Goal: Information Seeking & Learning: Learn about a topic

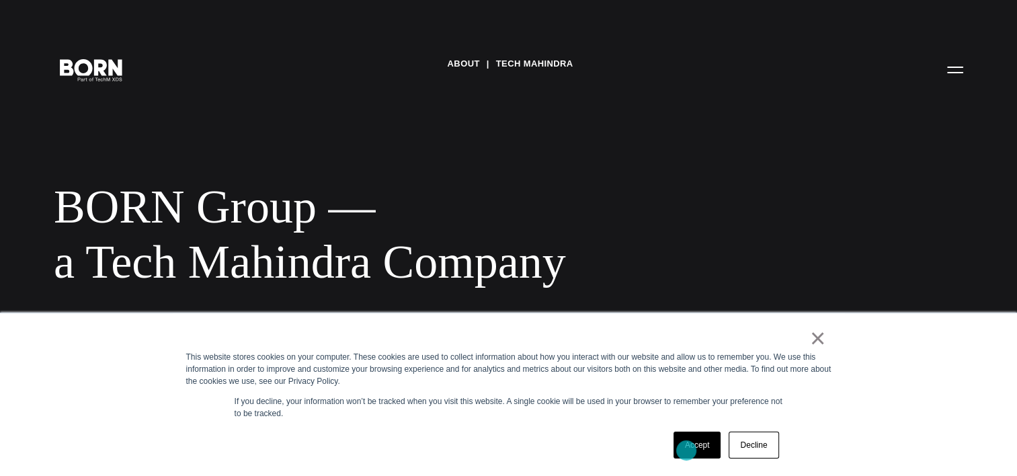
click at [687, 449] on link "Accept" at bounding box center [698, 445] width 48 height 27
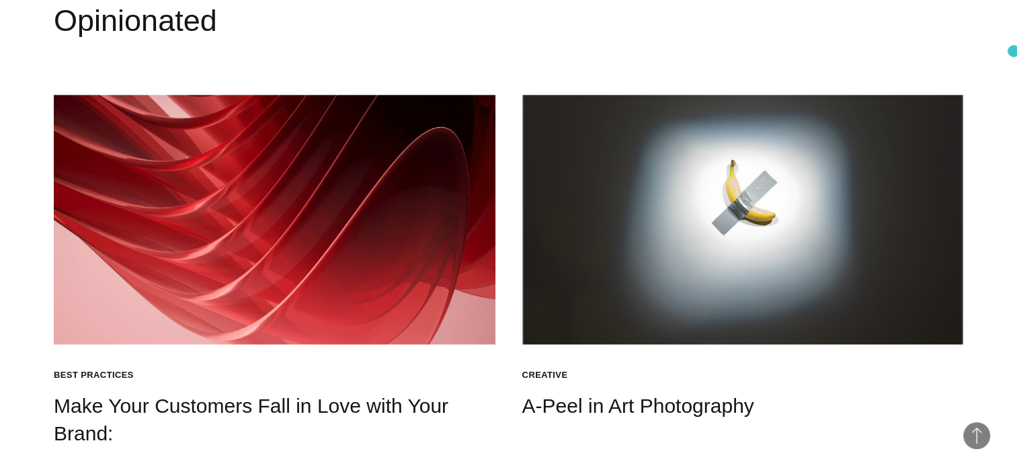
scroll to position [1703, 0]
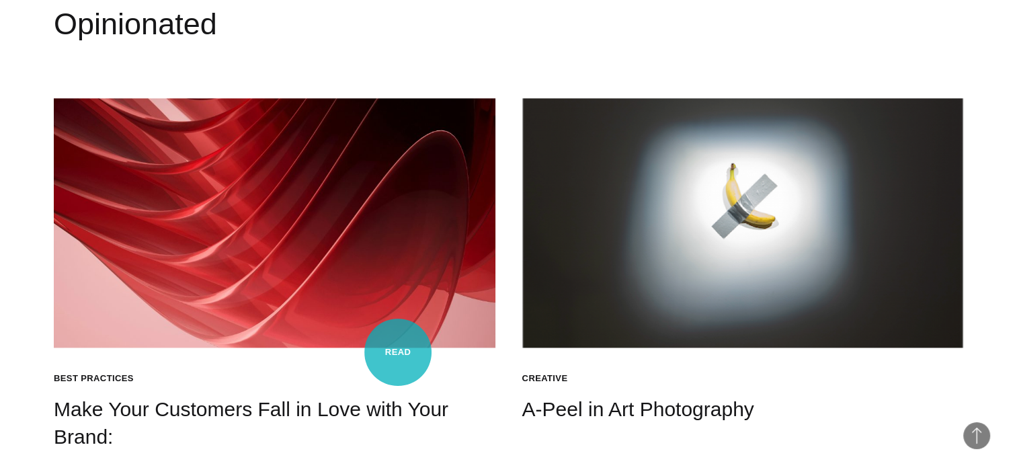
click at [398, 396] on h4 "Make Your Customers Fall in Love with Your Brand:" at bounding box center [275, 423] width 442 height 54
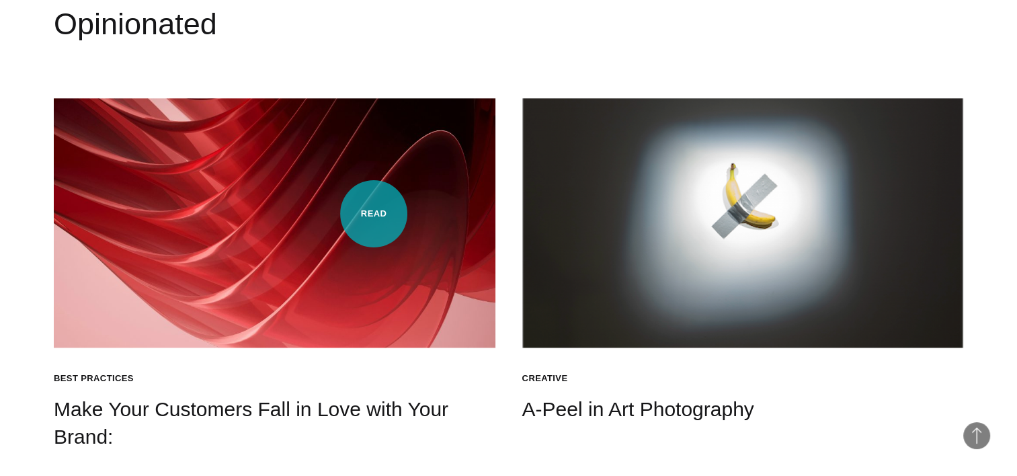
click at [373, 214] on img at bounding box center [275, 222] width 442 height 249
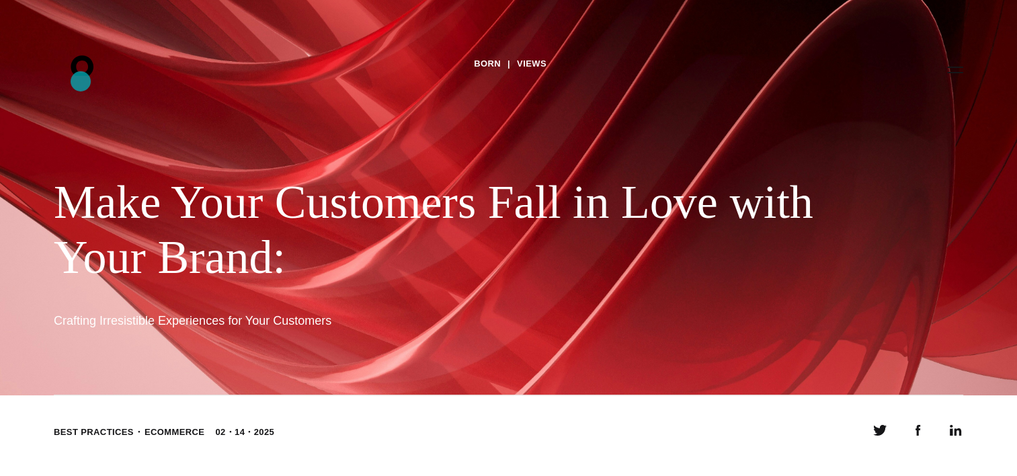
click at [81, 81] on icon ".st0{display:none;} .st1{display:inline;} .st2{font-family:'HelveticaNeue-Mediu…" at bounding box center [91, 69] width 86 height 35
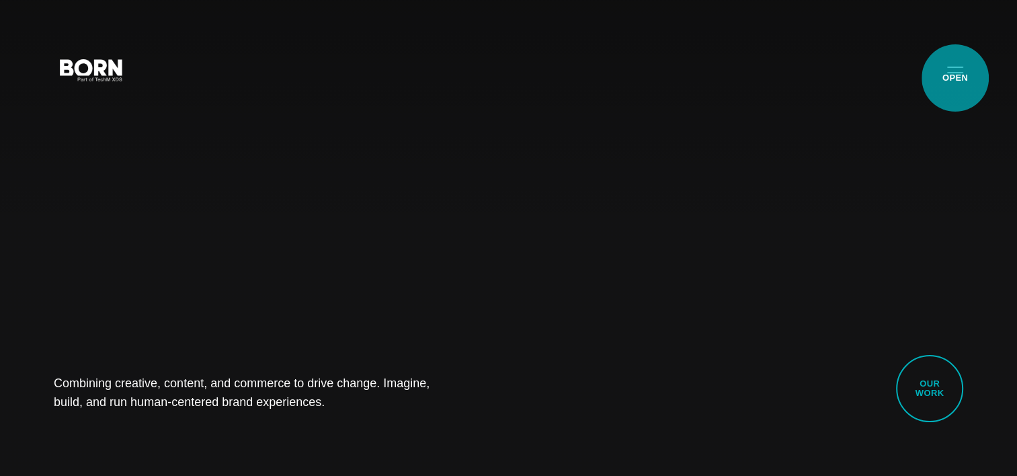
click at [955, 78] on button "Primary Menu" at bounding box center [955, 69] width 32 height 28
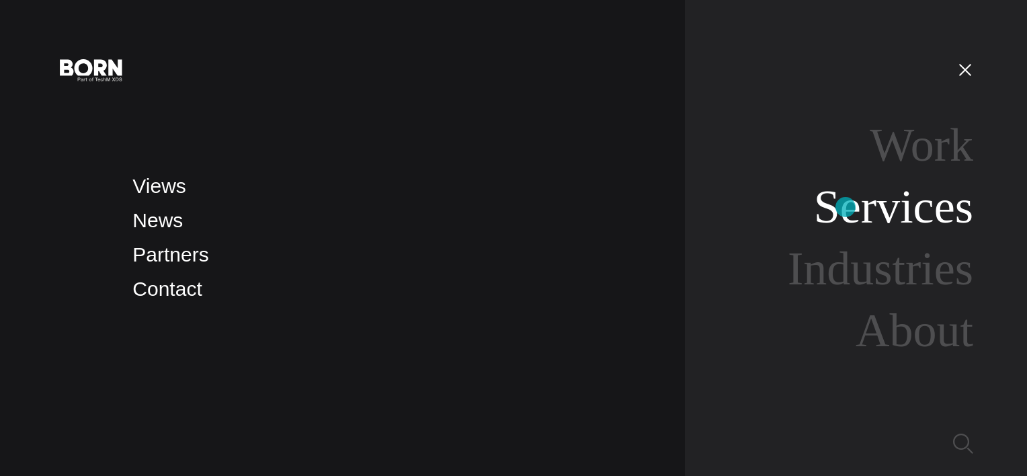
click at [846, 207] on link "Services" at bounding box center [893, 207] width 159 height 52
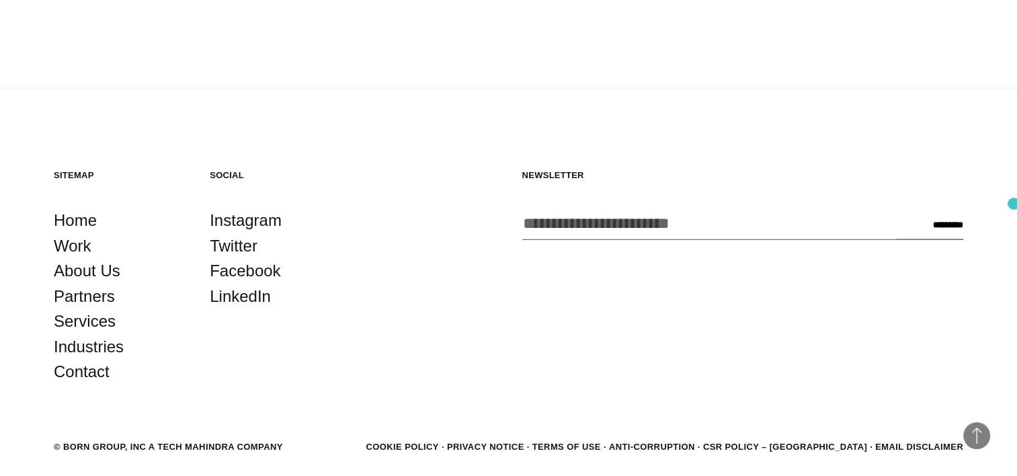
scroll to position [2768, 0]
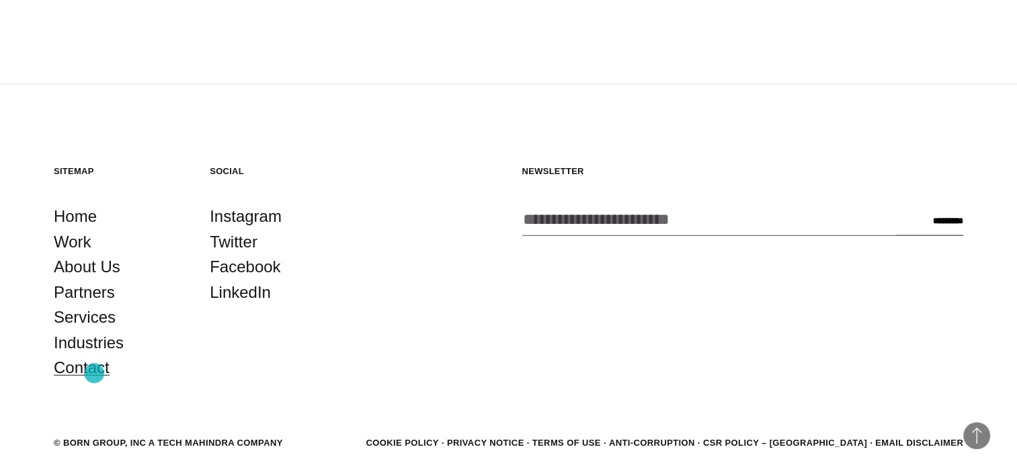
click at [94, 373] on link "Contact" at bounding box center [82, 368] width 56 height 26
click at [85, 319] on link "Services" at bounding box center [85, 318] width 62 height 26
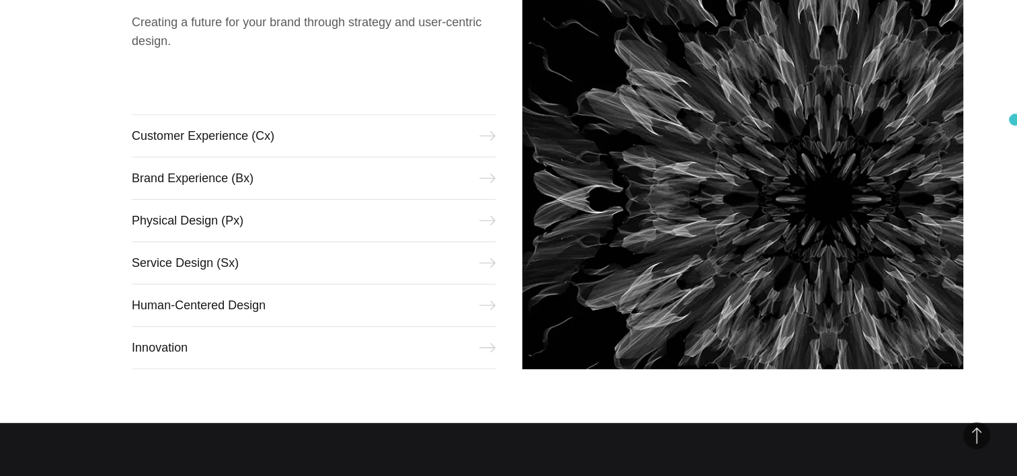
scroll to position [586, 0]
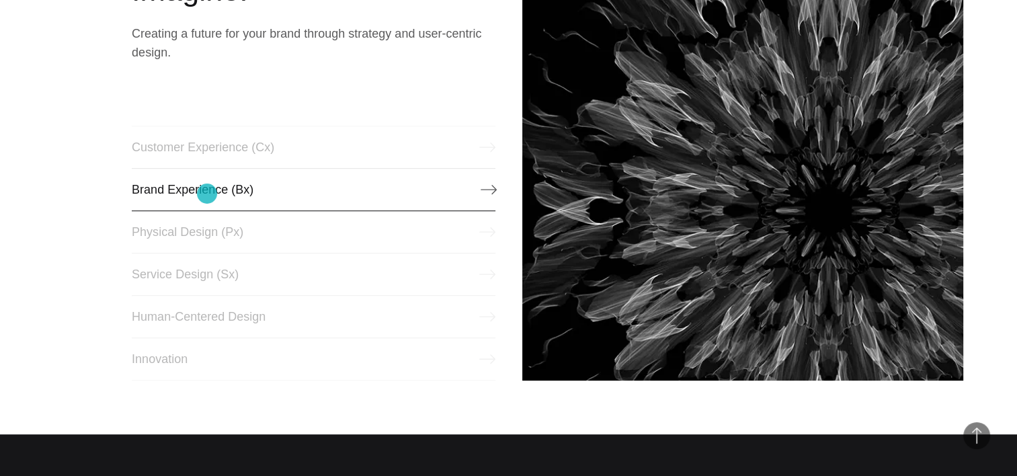
click at [207, 194] on link "Brand Experience (Bx)" at bounding box center [313, 189] width 363 height 43
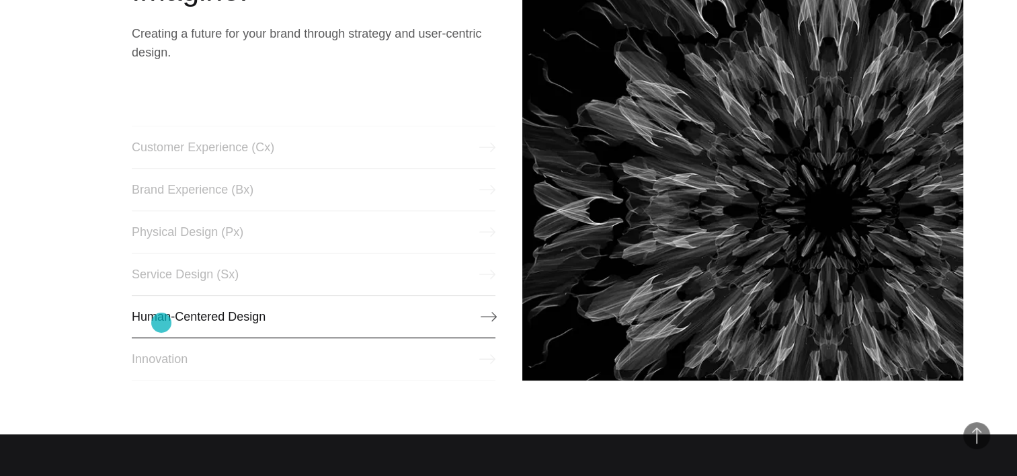
click at [161, 323] on link "Human-Centered Design" at bounding box center [313, 316] width 363 height 43
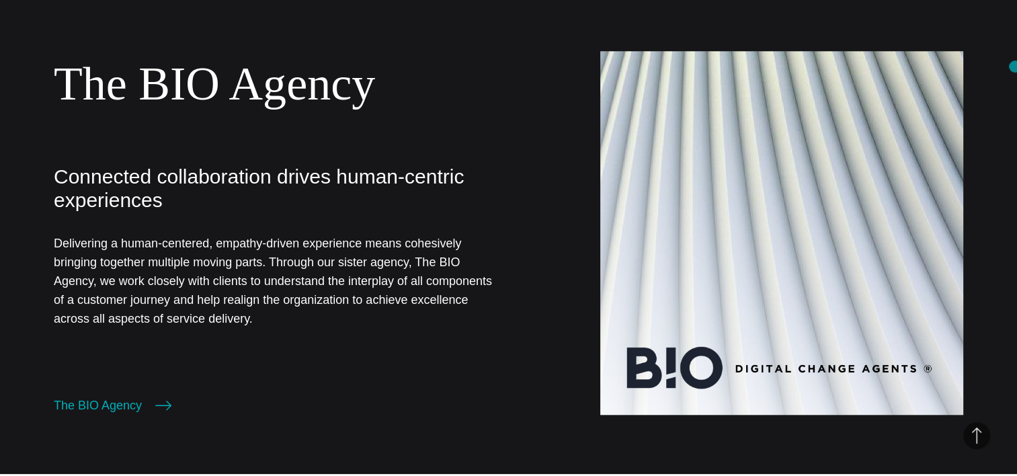
scroll to position [1161, 0]
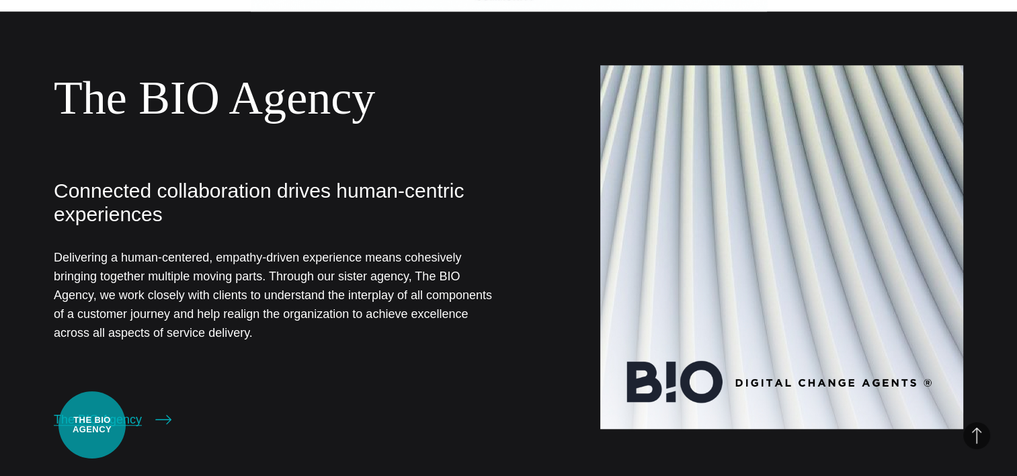
click at [92, 425] on link "The BIO Agency" at bounding box center [113, 419] width 118 height 19
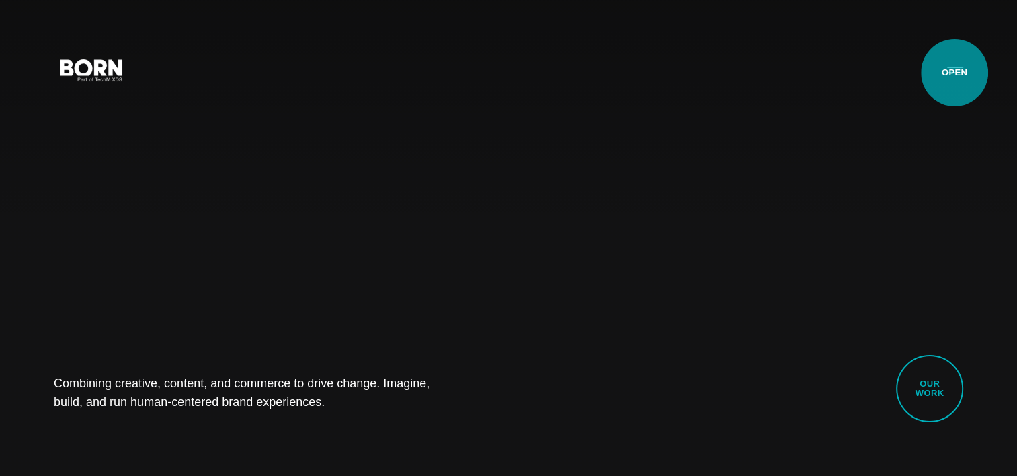
click at [954, 73] on button "Primary Menu" at bounding box center [955, 69] width 32 height 28
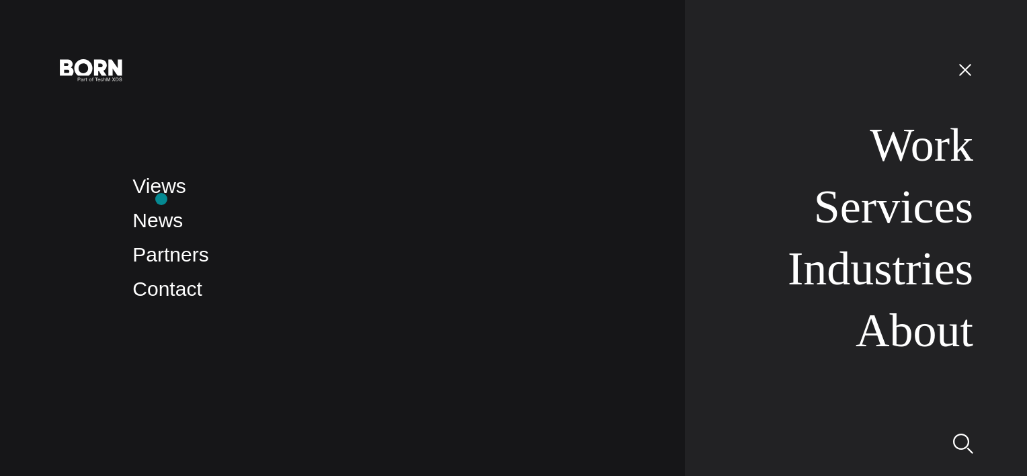
click at [161, 199] on li "Views" at bounding box center [394, 187] width 525 height 32
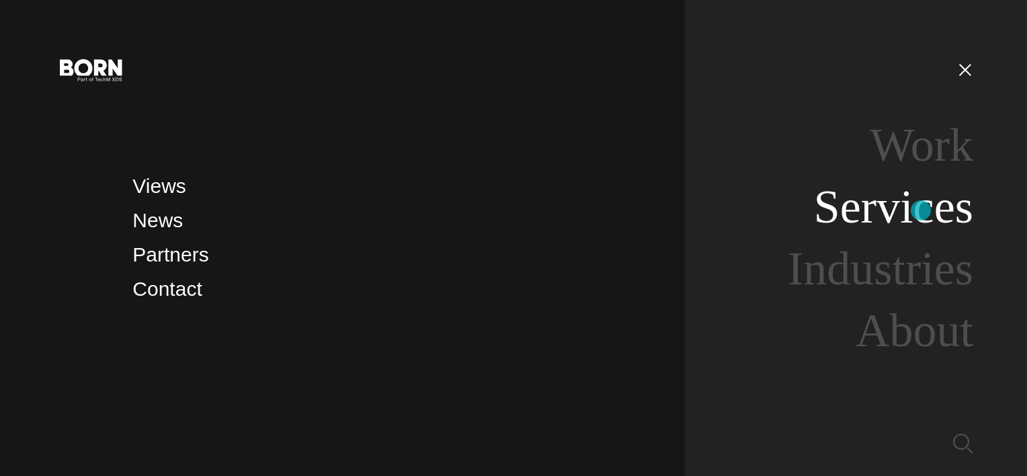
click at [923, 212] on link "Services" at bounding box center [893, 207] width 159 height 52
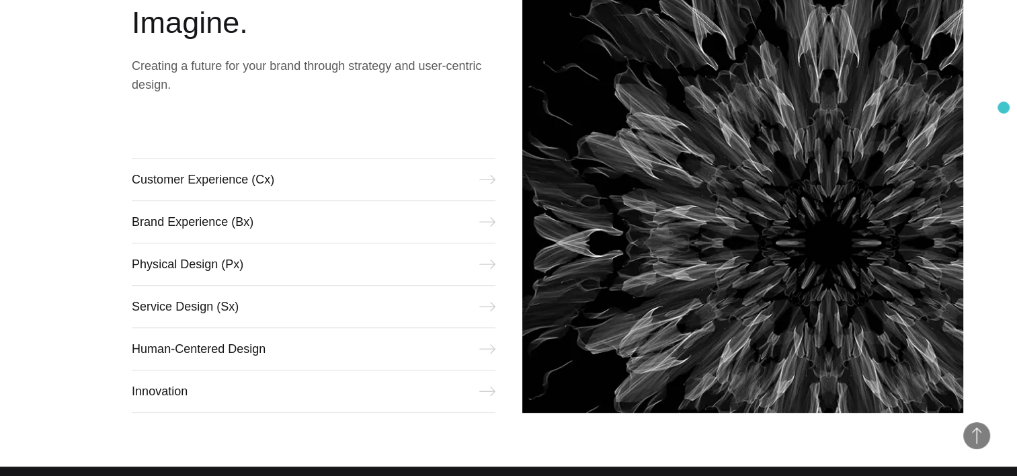
scroll to position [582, 0]
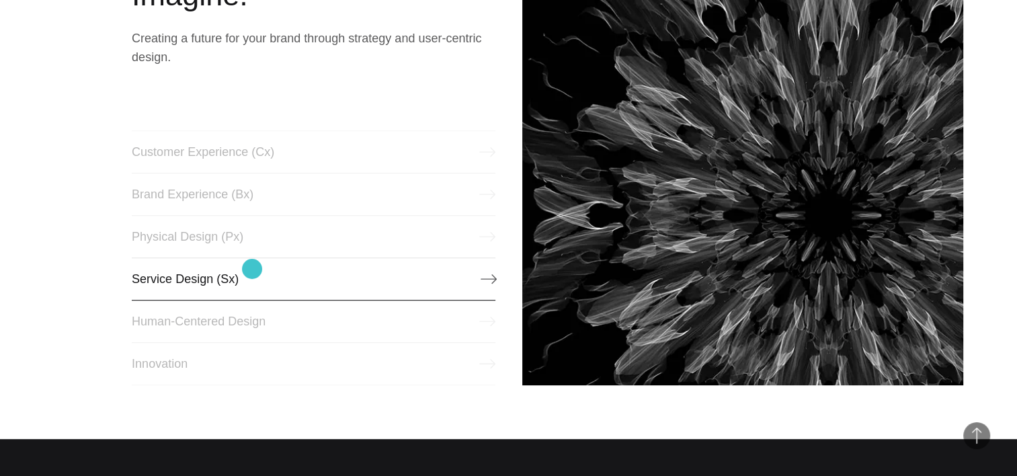
click at [252, 269] on link "Service Design (Sx)" at bounding box center [313, 279] width 363 height 43
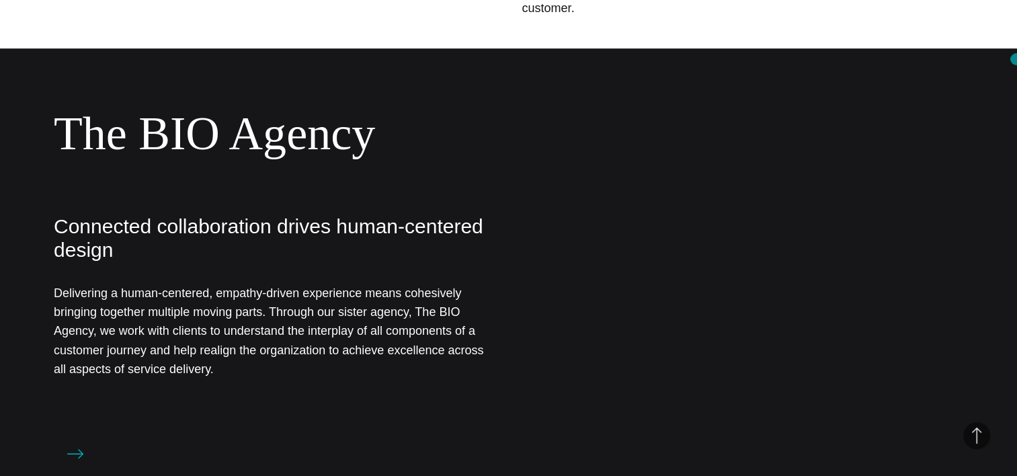
scroll to position [63, 0]
